Goal: Navigation & Orientation: Find specific page/section

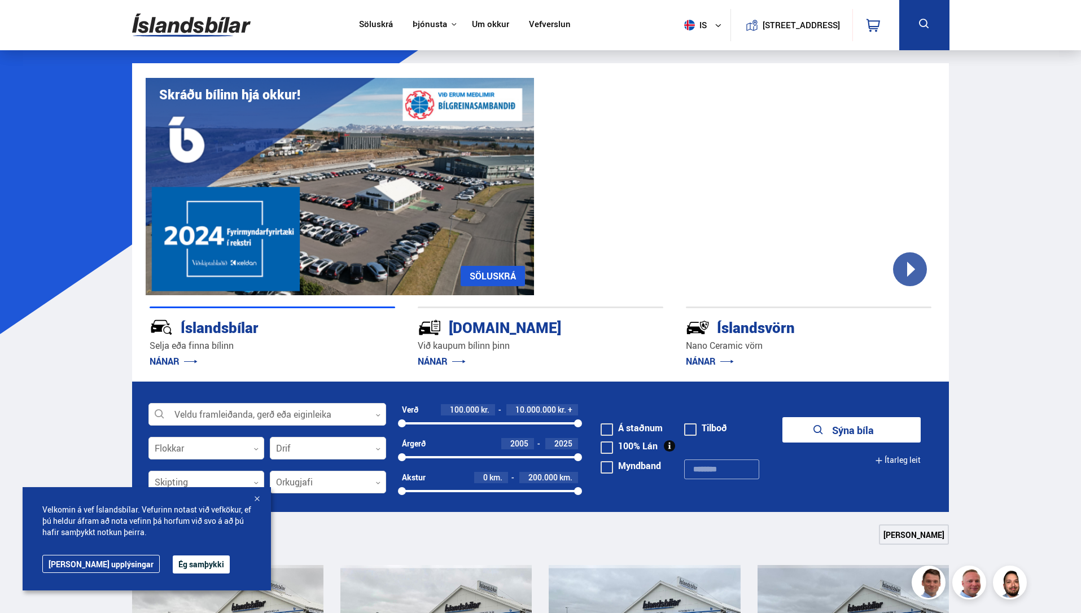
click at [481, 24] on link "Um okkur" at bounding box center [490, 25] width 37 height 12
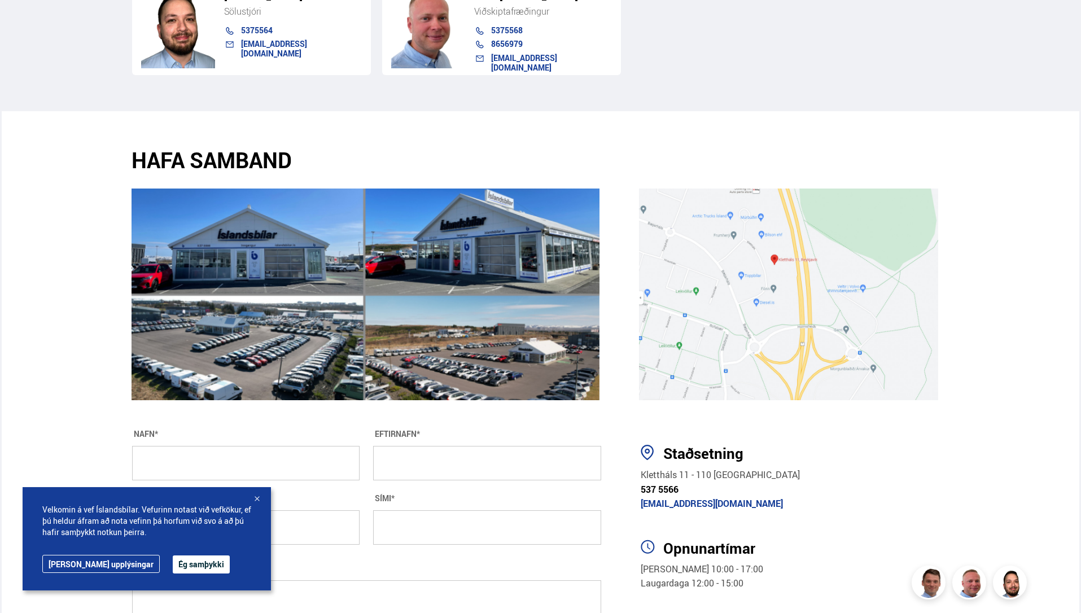
scroll to position [1761, 0]
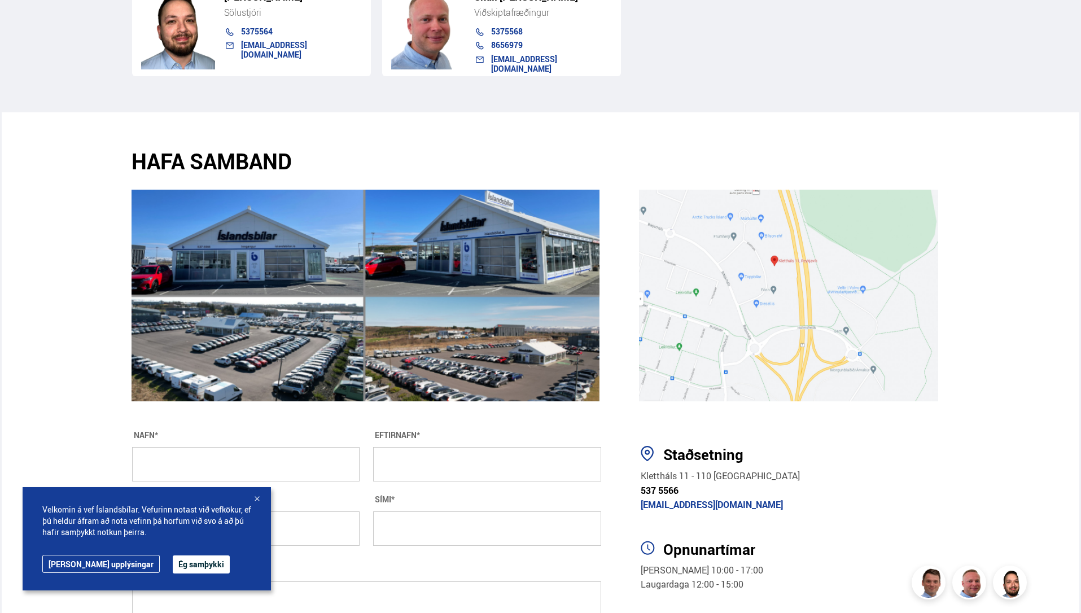
click at [259, 500] on div at bounding box center [256, 499] width 11 height 11
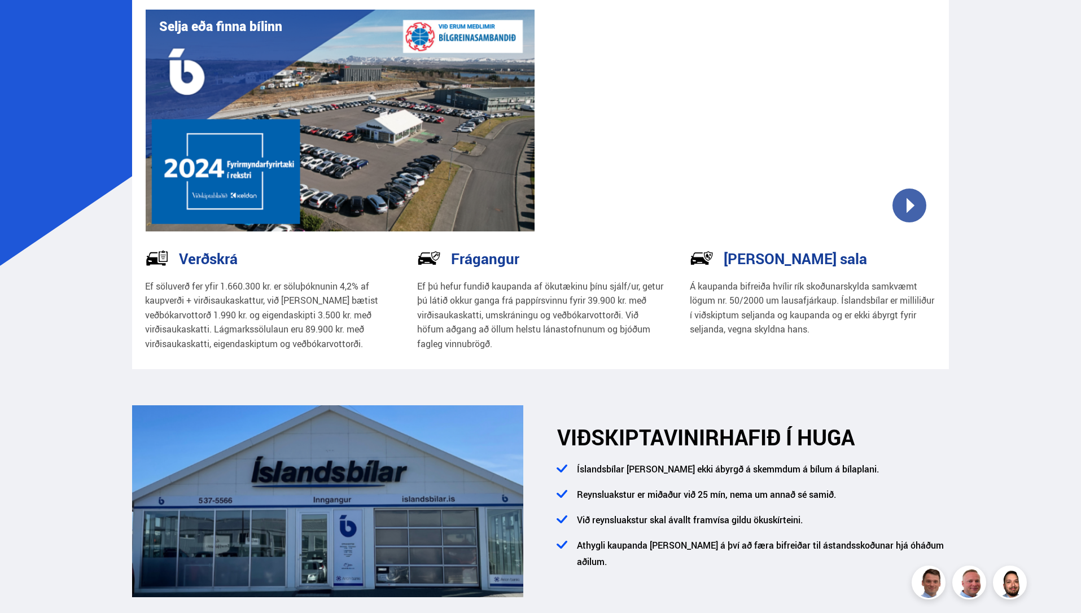
scroll to position [0, 0]
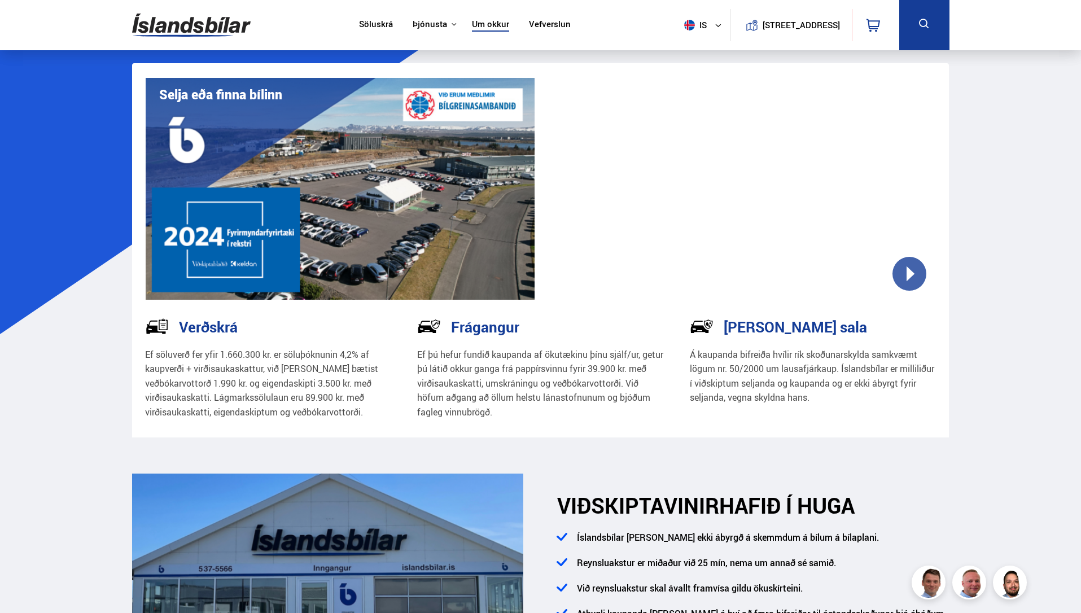
click at [191, 30] on img at bounding box center [191, 25] width 119 height 37
